Goal: Information Seeking & Learning: Learn about a topic

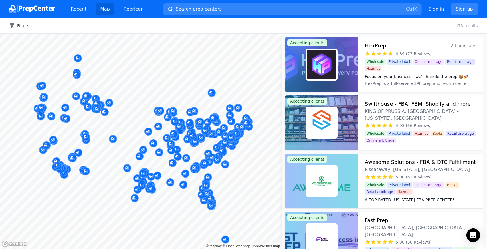
click at [21, 27] on button "Filters" at bounding box center [19, 26] width 20 height 6
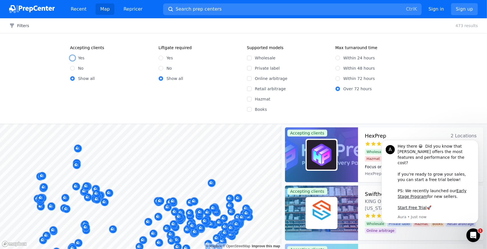
click at [72, 60] on input "Yes" at bounding box center [72, 58] width 5 height 5
radio input "true"
click at [162, 66] on input "No" at bounding box center [161, 68] width 5 height 5
radio input "true"
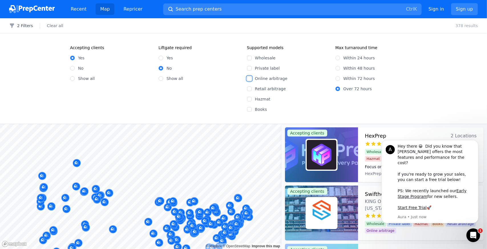
click at [250, 79] on input "Online arbitrage" at bounding box center [249, 78] width 5 height 5
checkbox input "true"
click at [21, 25] on button "3 Filters" at bounding box center [21, 26] width 24 height 6
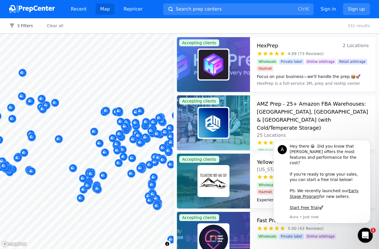
click at [366, 232] on icon "Open Intercom Messenger" at bounding box center [364, 234] width 9 height 9
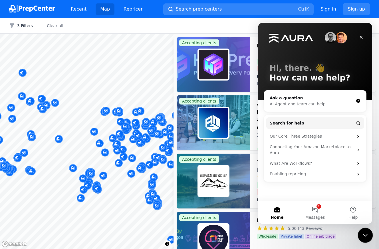
click at [367, 232] on icon "Close Intercom Messenger" at bounding box center [364, 234] width 7 height 7
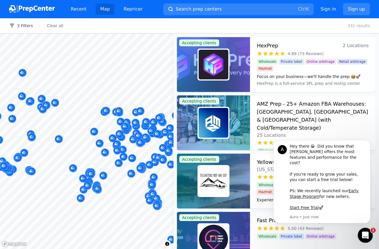
click at [362, 230] on div "Open Intercom Messenger" at bounding box center [364, 234] width 19 height 19
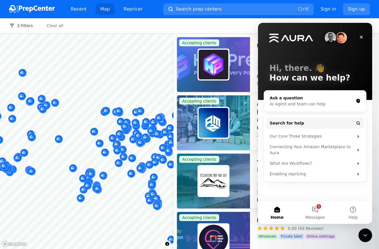
click at [362, 38] on icon "Close" at bounding box center [361, 37] width 3 height 3
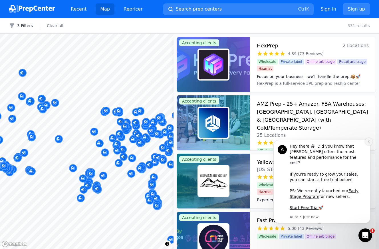
click at [368, 143] on icon "Dismiss notification" at bounding box center [368, 141] width 3 height 3
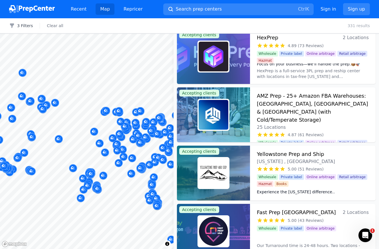
scroll to position [17, 0]
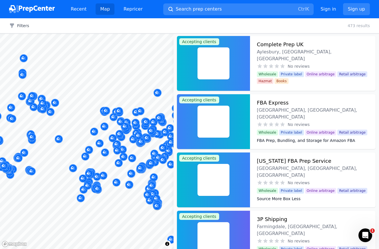
scroll to position [26846, 0]
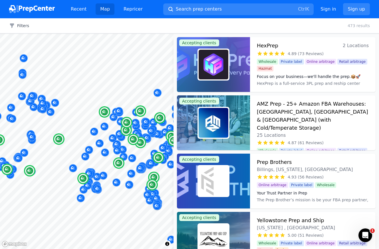
click at [273, 108] on h3 "AMZ Prep - 25+ Amazon FBA Warehouses: [GEOGRAPHIC_DATA], [GEOGRAPHIC_DATA] & [G…" at bounding box center [313, 116] width 112 height 32
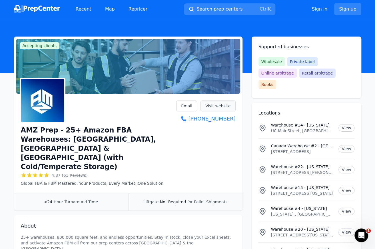
click at [216, 105] on link "Visit website" at bounding box center [217, 105] width 35 height 11
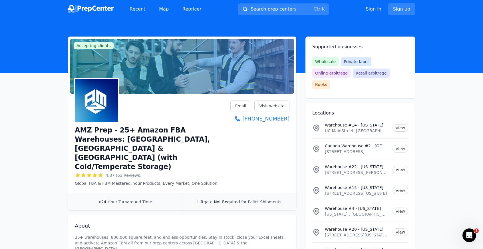
click at [270, 110] on link "Visit website" at bounding box center [271, 105] width 35 height 11
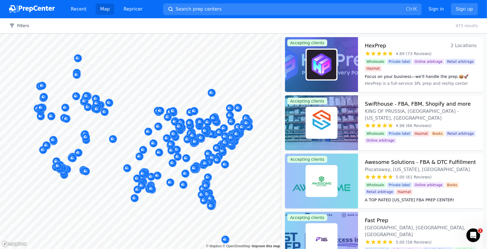
click at [27, 30] on div "Filters Clear all 473 results" at bounding box center [243, 25] width 487 height 15
click at [21, 25] on button "Filters" at bounding box center [19, 26] width 20 height 6
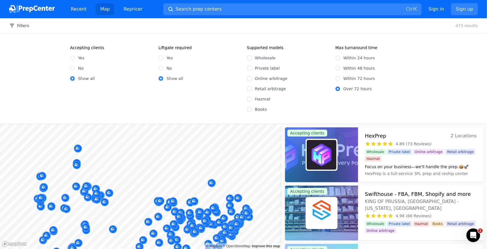
click at [78, 57] on div "Yes" at bounding box center [111, 58] width 82 height 6
click at [72, 56] on input "Yes" at bounding box center [72, 58] width 5 height 5
radio input "true"
click at [163, 68] on input "No" at bounding box center [161, 68] width 5 height 5
radio input "true"
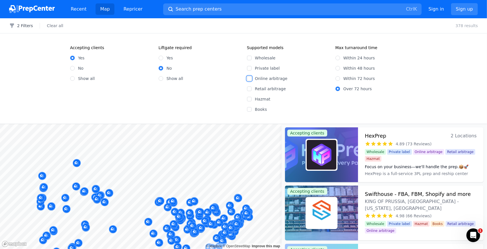
click at [251, 80] on input "Online arbitrage" at bounding box center [249, 78] width 5 height 5
checkbox input "true"
click at [379, 29] on div "3 Filters Clear all 331 results" at bounding box center [243, 25] width 487 height 15
click at [23, 28] on button "3 Filters" at bounding box center [21, 26] width 24 height 6
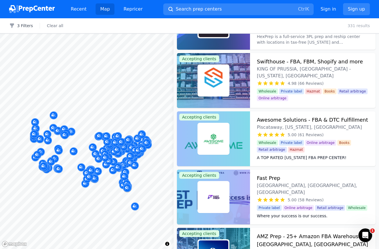
scroll to position [25, 0]
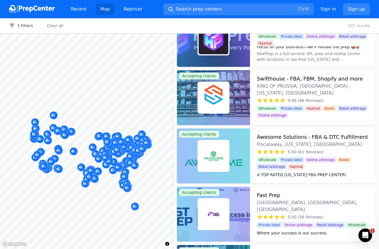
scroll to position [8, 0]
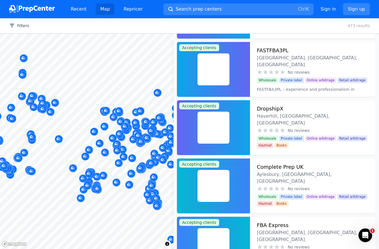
scroll to position [26846, 0]
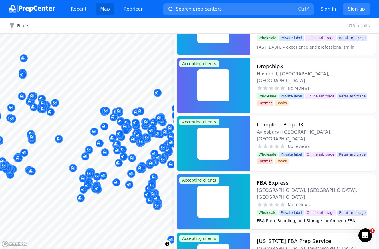
scroll to position [26846, 0]
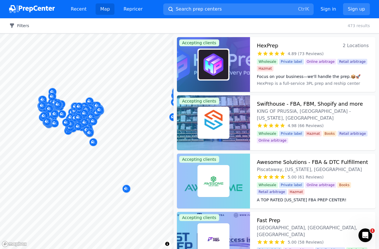
click at [17, 26] on button "Filters" at bounding box center [19, 26] width 20 height 6
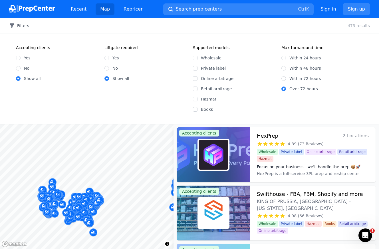
click at [17, 26] on button "Filters" at bounding box center [19, 26] width 20 height 6
